Goal: Navigation & Orientation: Go to known website

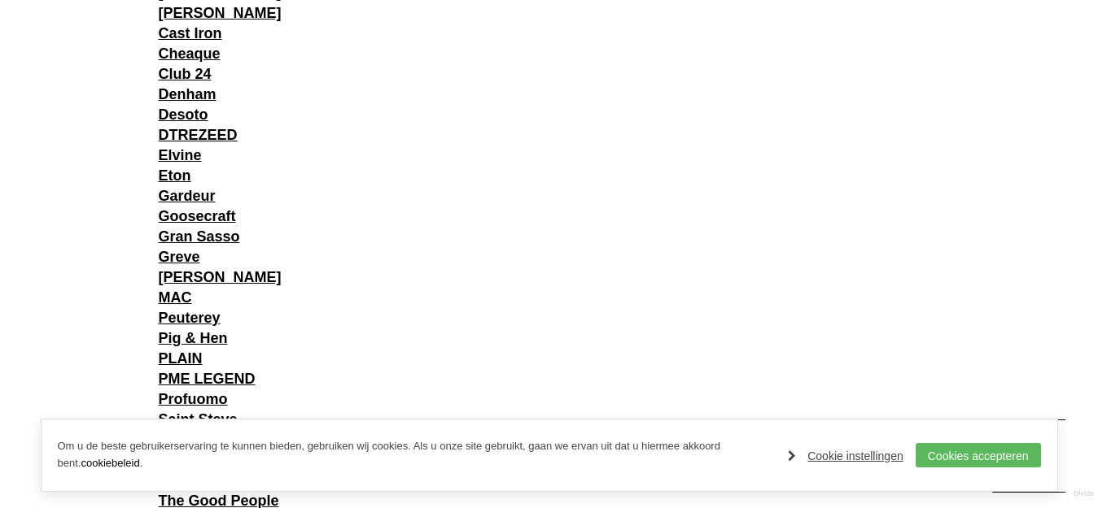
scroll to position [1356, 0]
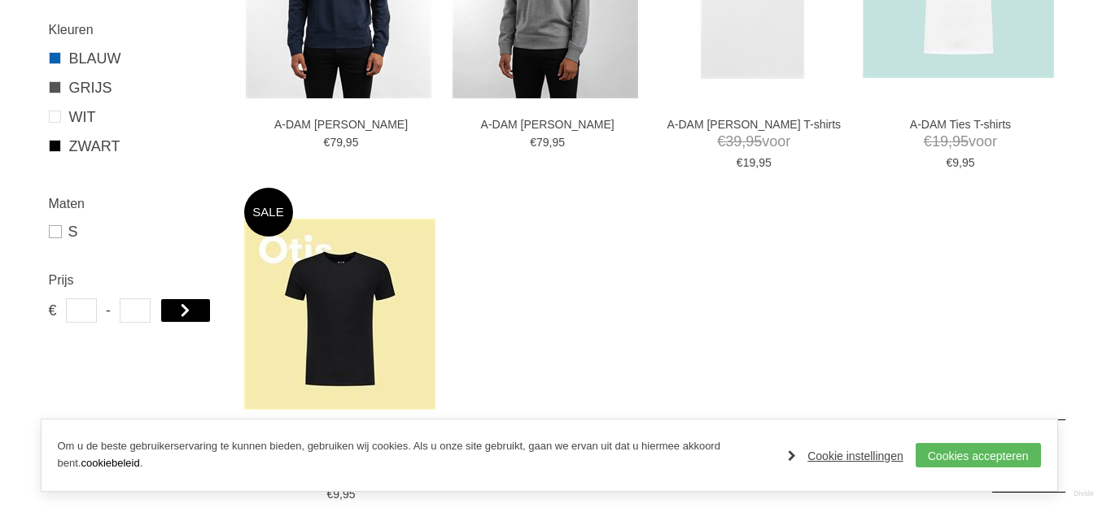
scroll to position [1002, 0]
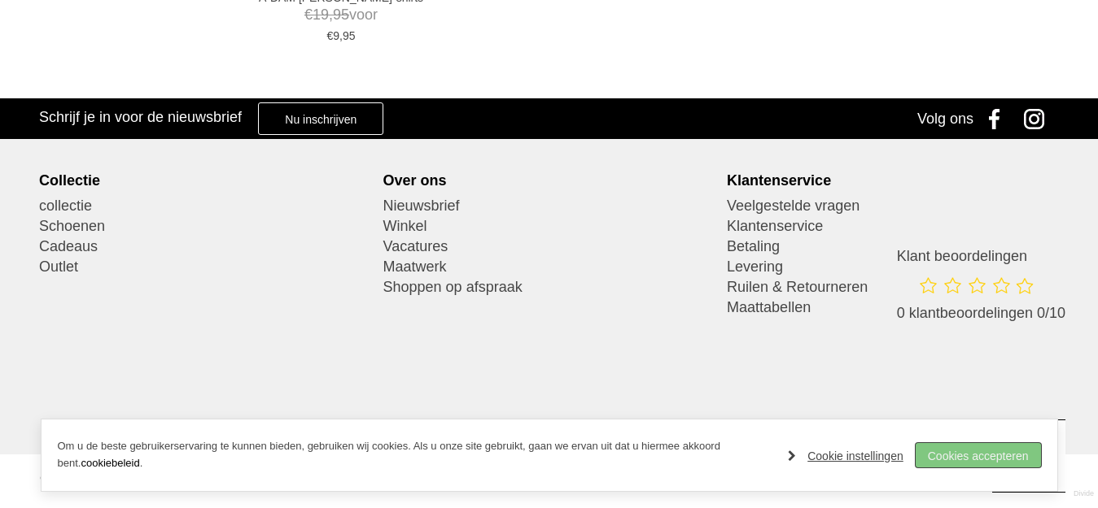
click at [991, 456] on link "Cookies accepteren" at bounding box center [977, 455] width 125 height 24
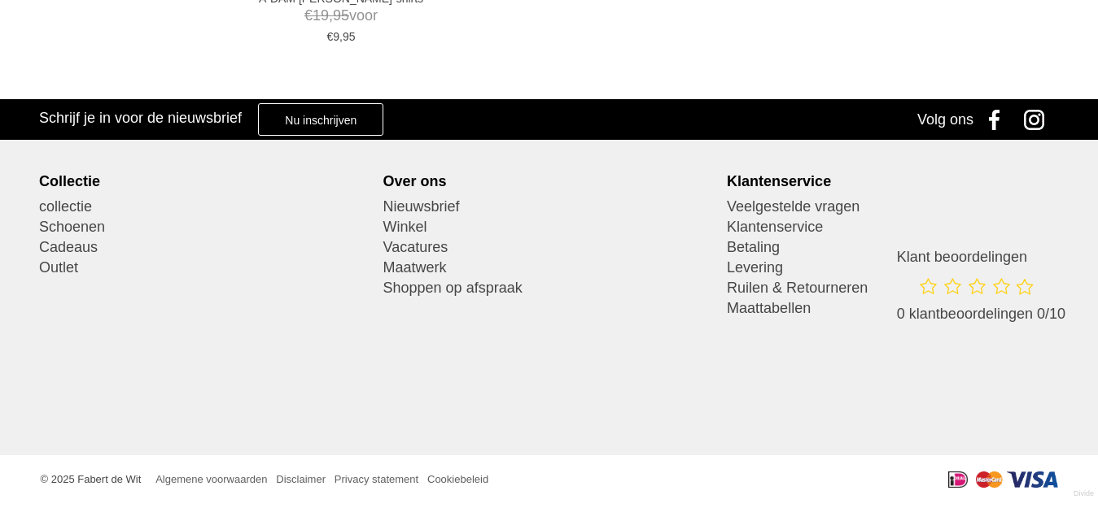
click at [990, 119] on link "Facebook" at bounding box center [997, 119] width 41 height 41
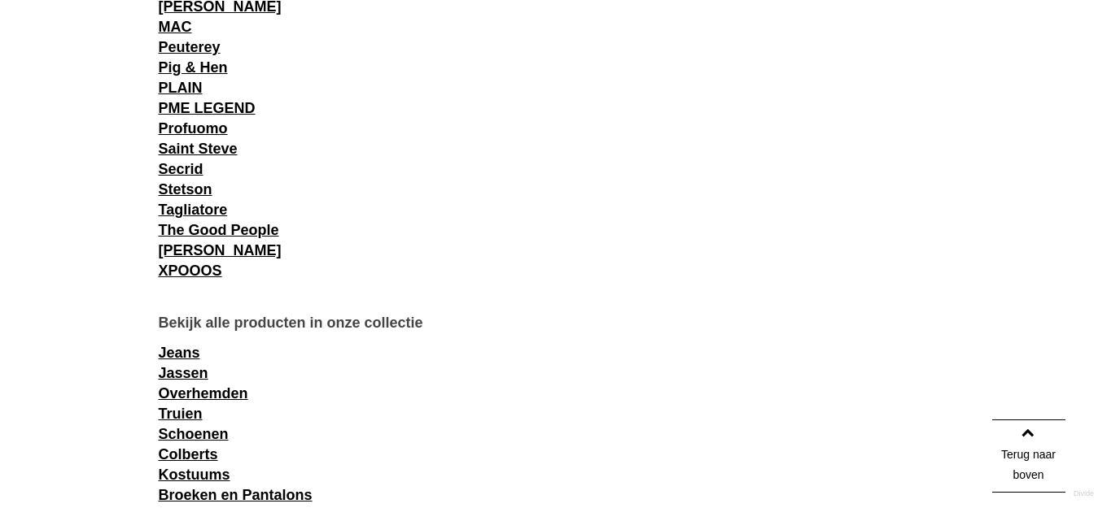
scroll to position [1356, 0]
